Goal: Find specific page/section: Find specific page/section

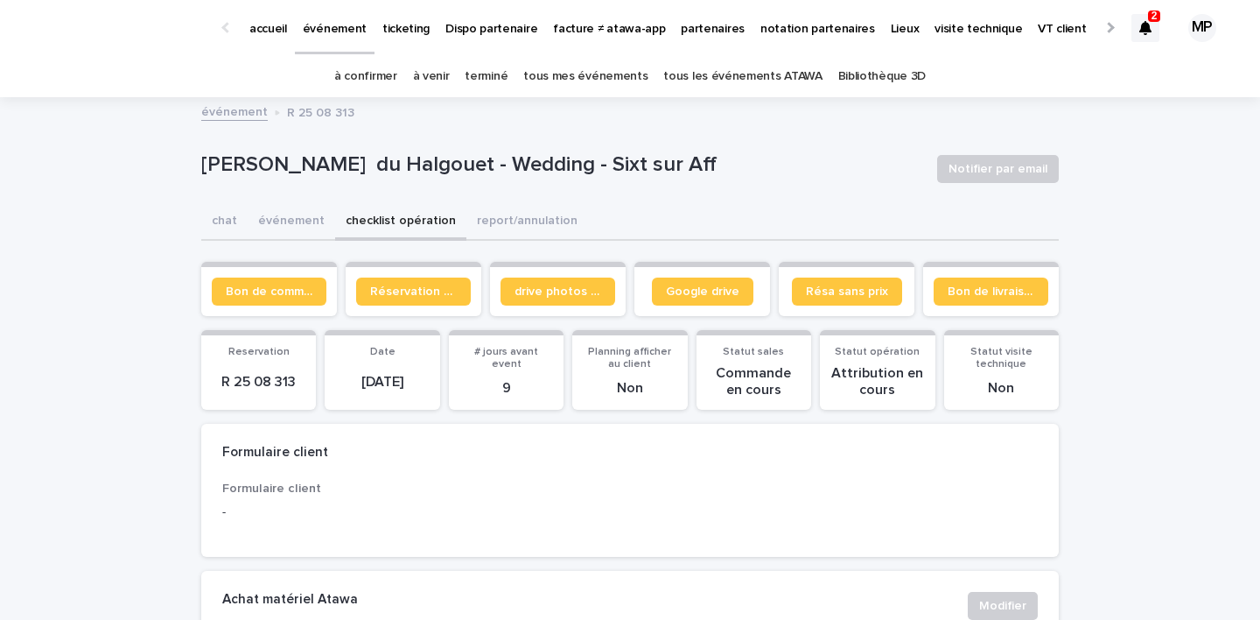
click at [709, 74] on link "tous les événements ATAWA" at bounding box center [742, 76] width 158 height 41
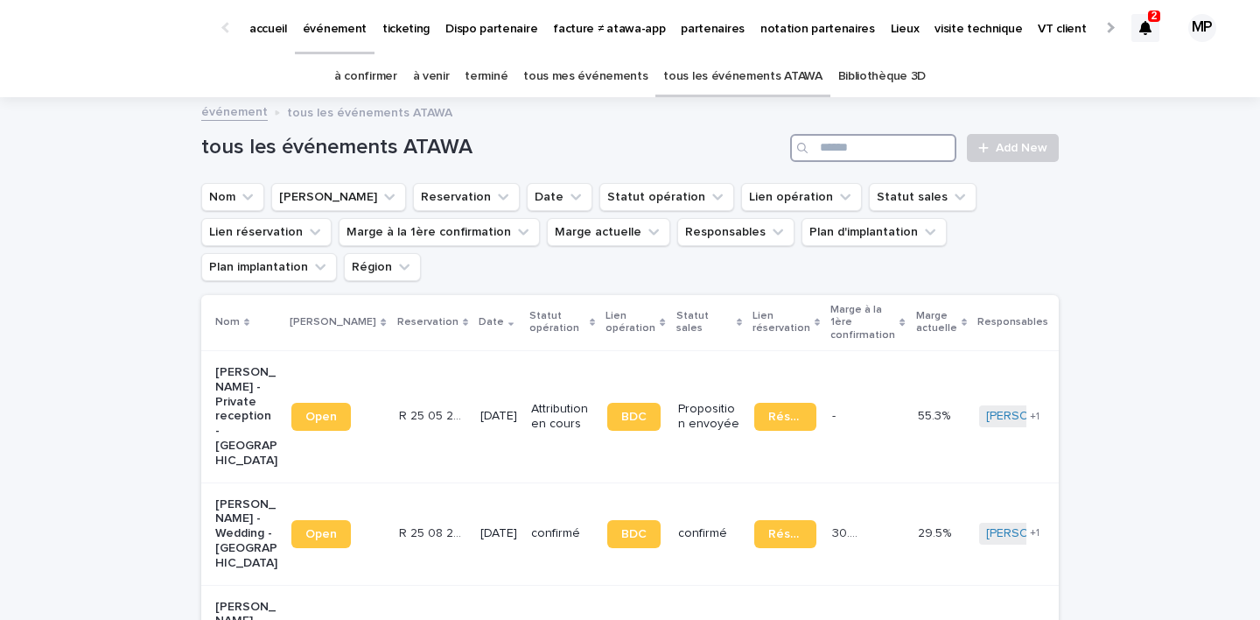
click at [844, 141] on input "Search" at bounding box center [873, 148] width 166 height 28
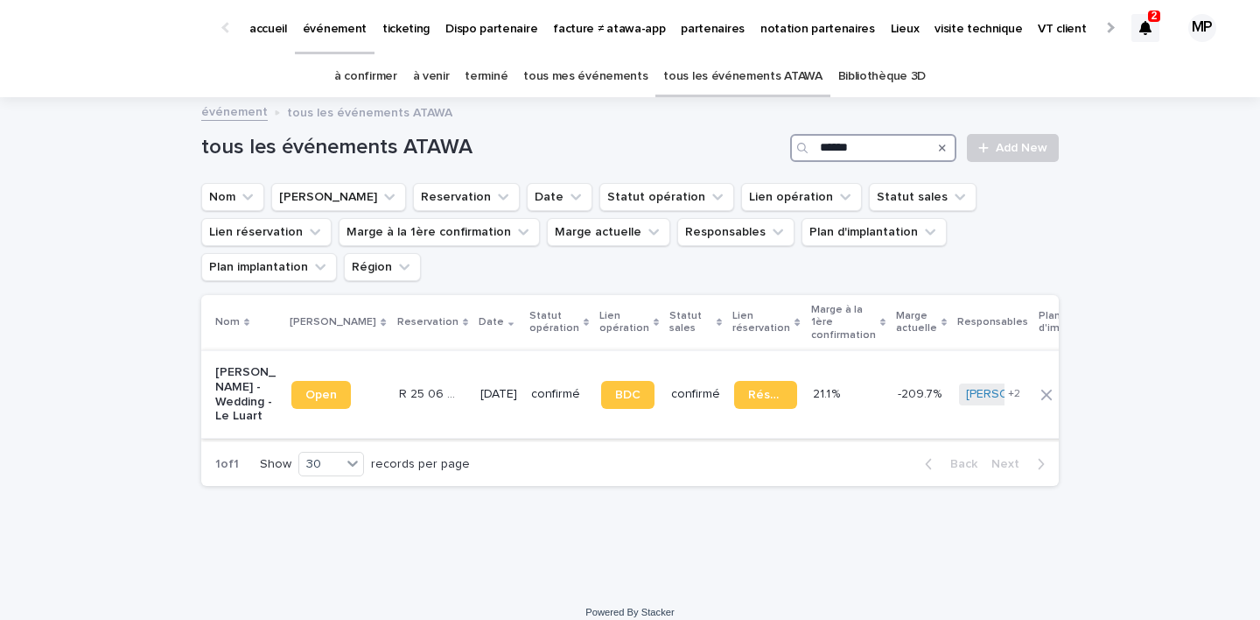
type input "******"
click at [228, 365] on p "[PERSON_NAME] - Wedding - Le Luart" at bounding box center [246, 394] width 62 height 59
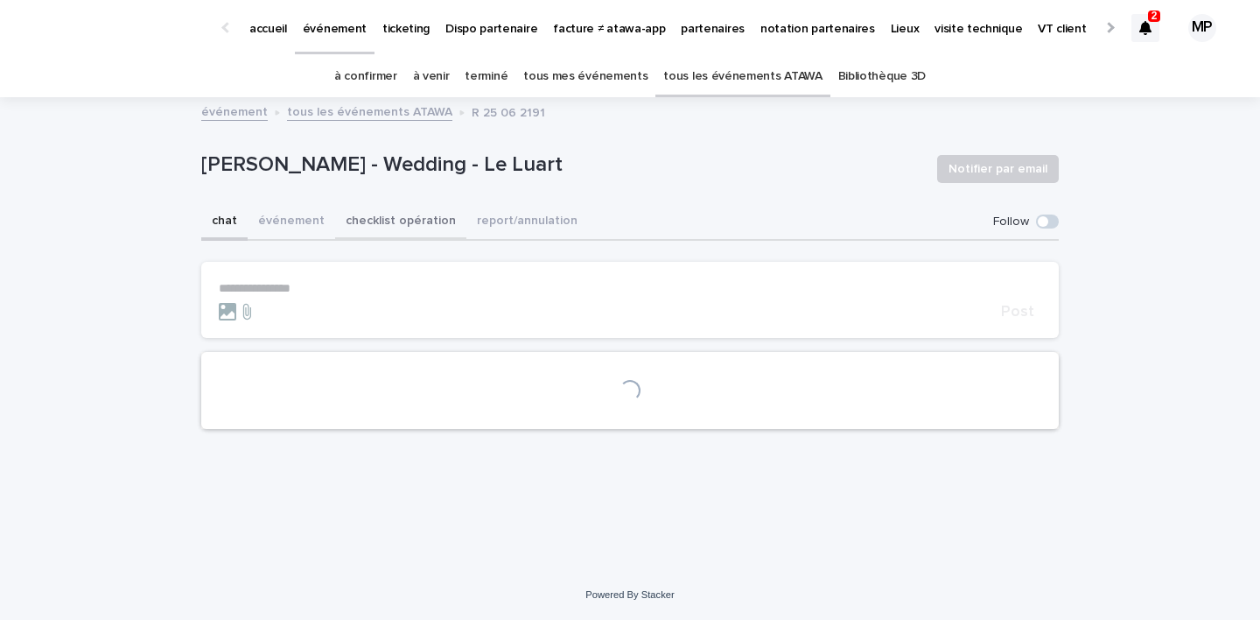
click at [424, 223] on button "checklist opération" at bounding box center [400, 222] width 131 height 37
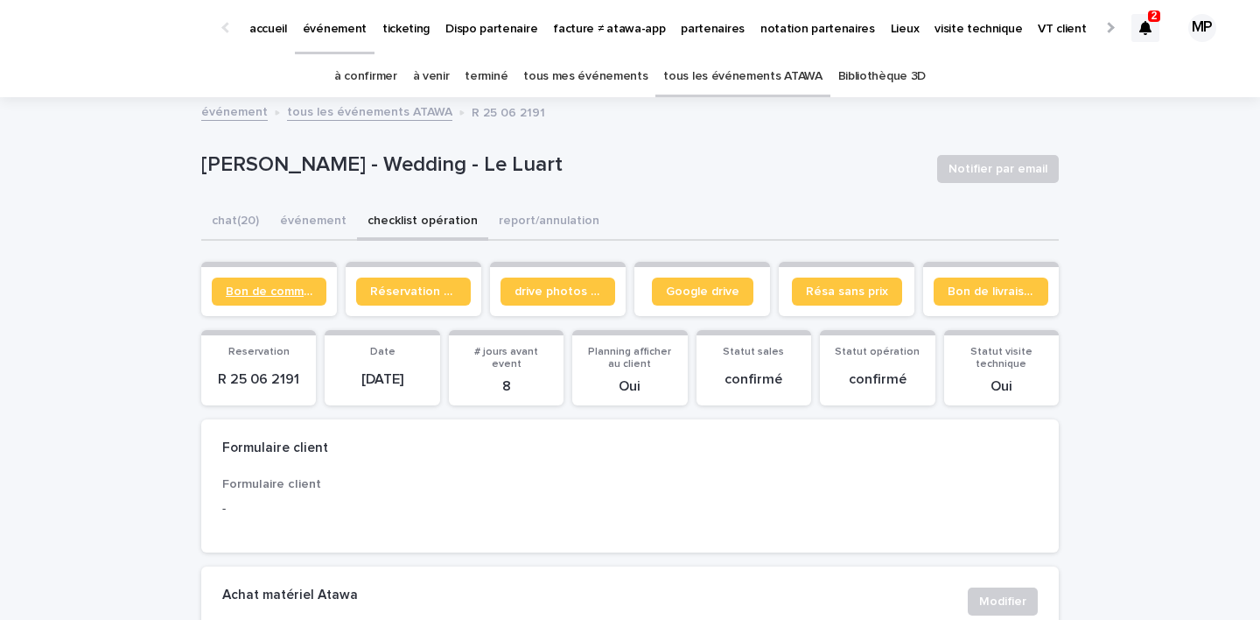
click at [285, 291] on span "Bon de commande" at bounding box center [269, 291] width 87 height 12
click at [403, 291] on span "Réservation client" at bounding box center [413, 291] width 87 height 12
click at [279, 374] on p "R 25 06 2191" at bounding box center [259, 379] width 94 height 17
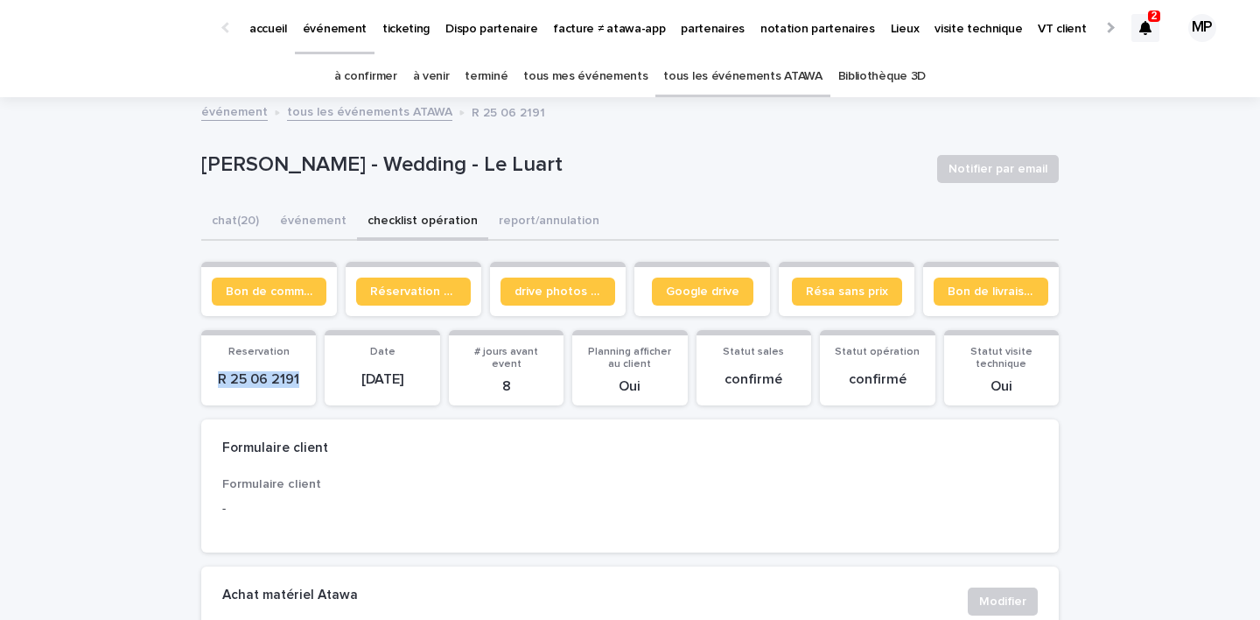
click at [279, 374] on p "R 25 06 2191" at bounding box center [259, 379] width 94 height 17
copy p "R 25 06 2191"
click at [228, 222] on button "chat (20)" at bounding box center [235, 222] width 68 height 37
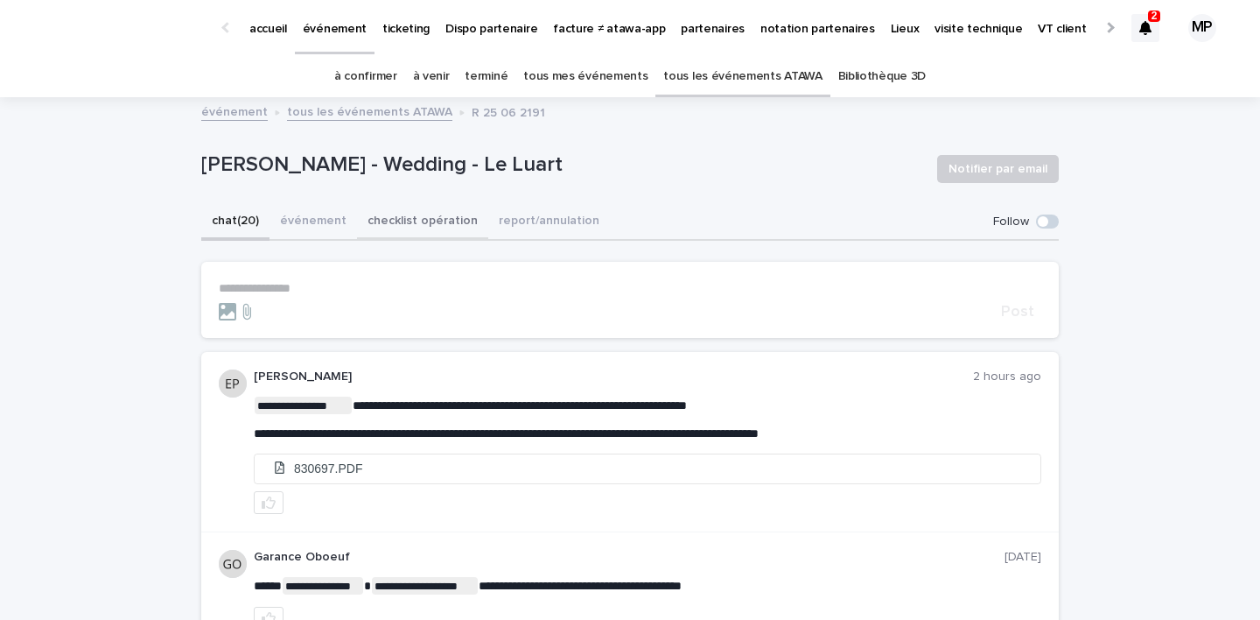
click at [397, 220] on button "checklist opération" at bounding box center [422, 222] width 131 height 37
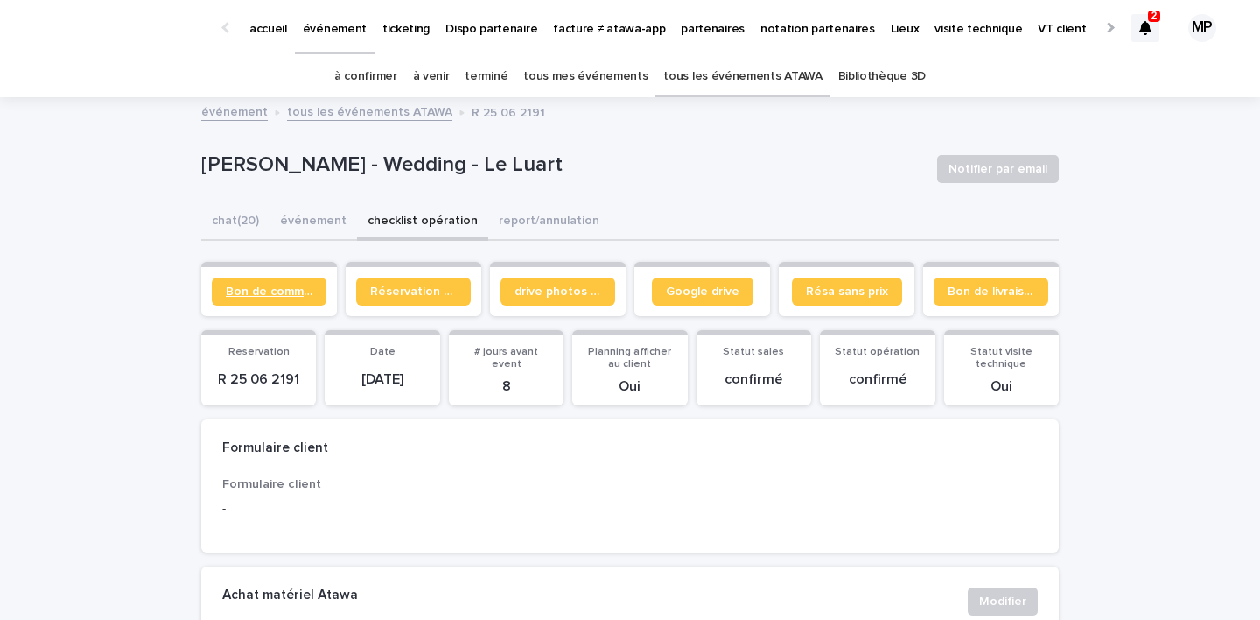
click at [296, 287] on span "Bon de commande" at bounding box center [269, 291] width 87 height 12
click at [278, 295] on span "Bon de commande" at bounding box center [269, 291] width 87 height 12
click at [245, 204] on button "chat (20)" at bounding box center [235, 222] width 68 height 37
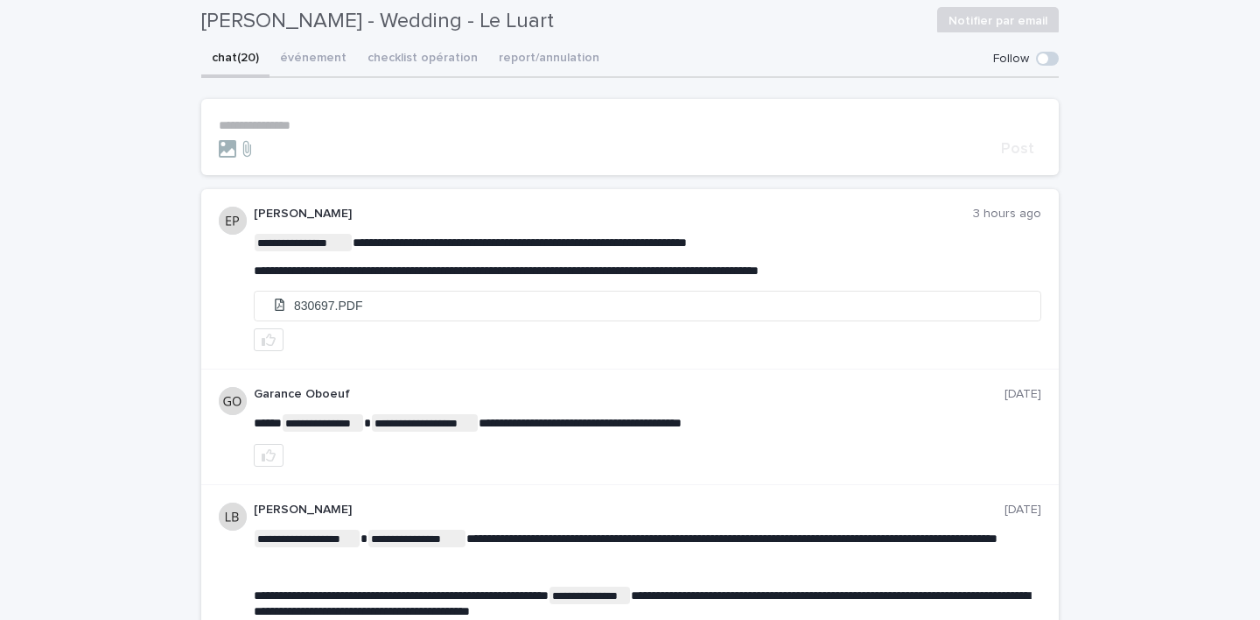
scroll to position [162, 0]
